Goal: Check status

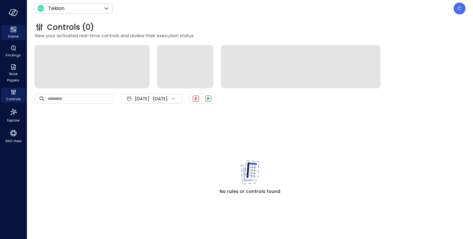
click at [15, 32] on icon "Home" at bounding box center [14, 30] width 8 height 8
